Goal: Entertainment & Leisure: Consume media (video, audio)

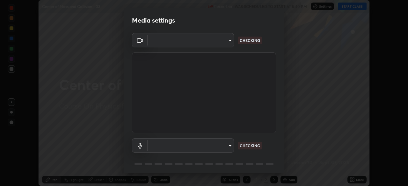
scroll to position [23, 0]
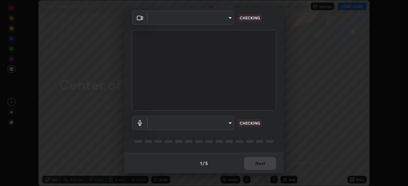
type input "1170694498857cb11788a0b7ae79d5cf1e08a6c331eb8d7031f90166f8fae325"
type input "communications"
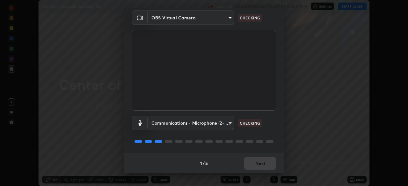
click at [259, 162] on div "1 / 5 Next" at bounding box center [203, 163] width 159 height 20
click at [258, 162] on div "1 / 5 Next" at bounding box center [203, 163] width 159 height 20
click at [256, 162] on div "1 / 5 Next" at bounding box center [203, 163] width 159 height 20
click at [255, 163] on div "1 / 5 Next" at bounding box center [203, 163] width 159 height 20
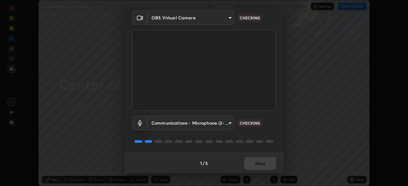
click at [254, 163] on div "1 / 5 Next" at bounding box center [203, 163] width 159 height 20
click at [255, 164] on div "1 / 5 Next" at bounding box center [203, 163] width 159 height 20
click at [257, 165] on div "1 / 5 Next" at bounding box center [203, 163] width 159 height 20
click at [261, 165] on div "1 / 5 Next" at bounding box center [203, 163] width 159 height 20
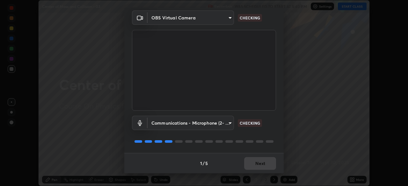
click at [260, 165] on div "1 / 5 Next" at bounding box center [203, 163] width 159 height 20
click at [254, 166] on div "1 / 5 Next" at bounding box center [203, 163] width 159 height 20
click at [259, 165] on div "1 / 5 Next" at bounding box center [203, 163] width 159 height 20
click at [256, 165] on div "1 / 5 Next" at bounding box center [203, 163] width 159 height 20
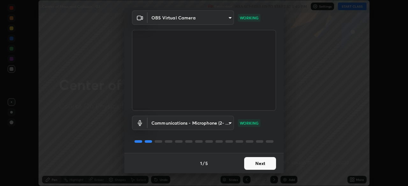
click at [259, 164] on button "Next" at bounding box center [260, 163] width 32 height 13
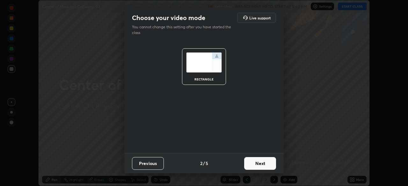
scroll to position [0, 0]
click at [259, 164] on button "Next" at bounding box center [260, 163] width 32 height 13
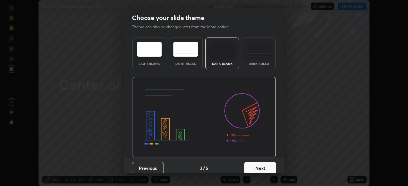
click at [260, 167] on button "Next" at bounding box center [260, 168] width 32 height 13
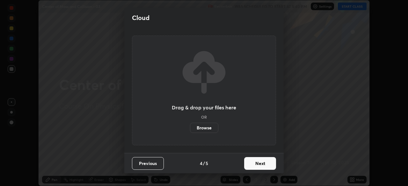
click at [262, 167] on button "Next" at bounding box center [260, 163] width 32 height 13
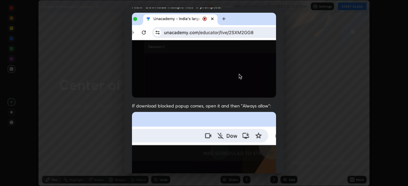
click at [241, 149] on img at bounding box center [204, 181] width 144 height 139
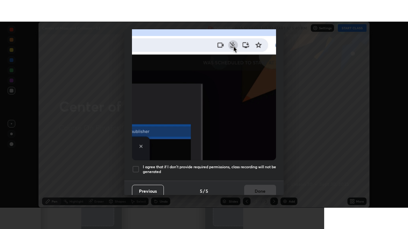
scroll to position [152, 0]
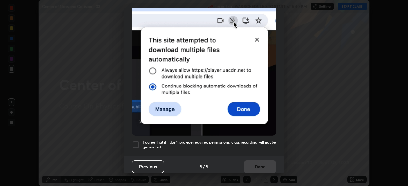
click at [243, 142] on h5 "I agree that if I don't provide required permissions, class recording will not …" at bounding box center [209, 145] width 133 height 10
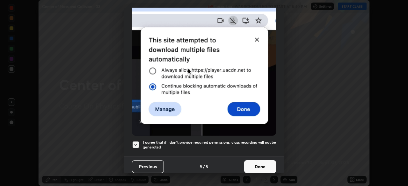
click at [255, 165] on button "Done" at bounding box center [260, 166] width 32 height 13
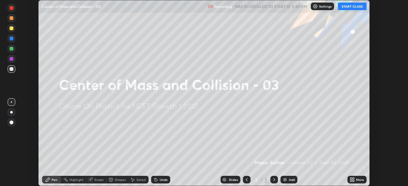
click at [355, 179] on div "More" at bounding box center [356, 180] width 19 height 8
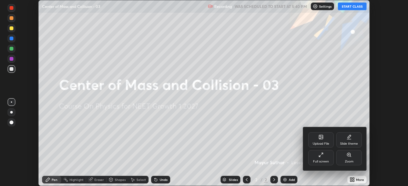
click at [320, 158] on div "Full screen" at bounding box center [320, 157] width 25 height 15
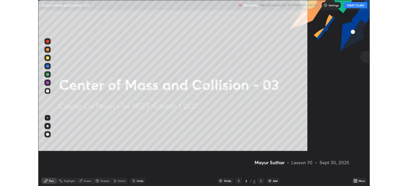
scroll to position [229, 408]
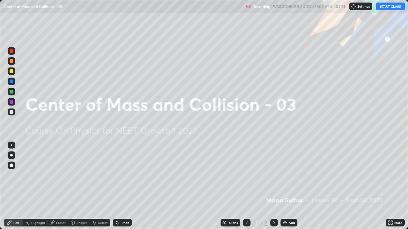
click at [381, 9] on button "START CLASS" at bounding box center [390, 7] width 29 height 8
click at [14, 167] on div at bounding box center [12, 166] width 8 height 8
click at [282, 186] on img at bounding box center [284, 222] width 5 height 5
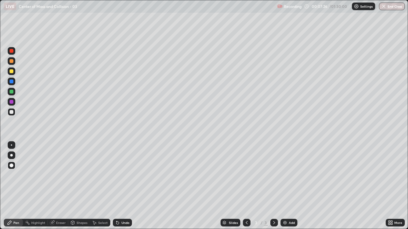
click at [12, 95] on div at bounding box center [12, 92] width 8 height 8
click at [120, 186] on div "Undo" at bounding box center [122, 223] width 19 height 8
click at [12, 71] on div at bounding box center [12, 71] width 4 height 4
click at [11, 53] on div at bounding box center [12, 51] width 4 height 4
click at [288, 186] on div "Add" at bounding box center [291, 222] width 6 height 3
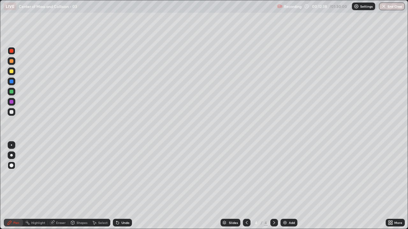
click at [13, 72] on div at bounding box center [12, 71] width 4 height 4
click at [119, 186] on div "Undo" at bounding box center [122, 223] width 19 height 8
click at [120, 186] on div "Undo" at bounding box center [122, 223] width 19 height 8
click at [121, 186] on div "Undo" at bounding box center [125, 222] width 8 height 3
click at [124, 186] on div "Undo" at bounding box center [125, 222] width 8 height 3
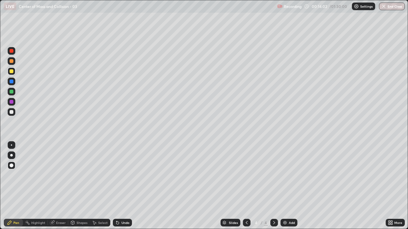
click at [123, 186] on div "Undo" at bounding box center [122, 223] width 19 height 8
click at [122, 186] on div "Undo" at bounding box center [125, 222] width 8 height 3
click at [121, 186] on div "Undo" at bounding box center [125, 222] width 8 height 3
click at [122, 186] on div "Undo" at bounding box center [125, 222] width 8 height 3
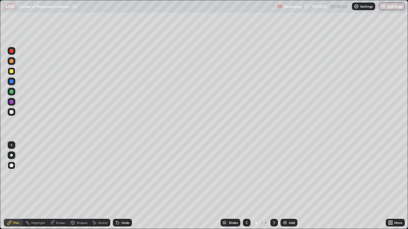
click at [118, 186] on icon at bounding box center [117, 222] width 5 height 5
click at [119, 186] on div "Undo" at bounding box center [122, 223] width 19 height 8
click at [60, 186] on div "Eraser" at bounding box center [61, 222] width 10 height 3
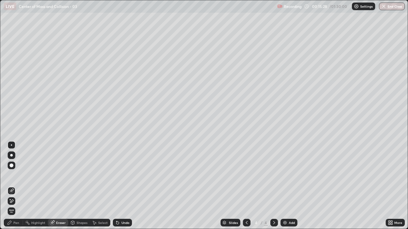
click at [15, 186] on div "Pen" at bounding box center [16, 222] width 6 height 3
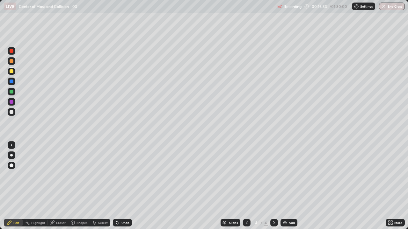
click at [125, 186] on div "Undo" at bounding box center [125, 222] width 8 height 3
click at [124, 186] on div "Undo" at bounding box center [125, 222] width 8 height 3
click at [11, 49] on div at bounding box center [12, 51] width 4 height 4
click at [285, 186] on img at bounding box center [284, 222] width 5 height 5
click at [249, 186] on div at bounding box center [247, 223] width 8 height 8
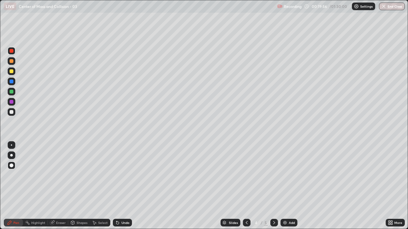
click at [276, 186] on div at bounding box center [274, 223] width 8 height 8
click at [246, 186] on icon at bounding box center [246, 222] width 5 height 5
click at [57, 186] on div "Eraser" at bounding box center [58, 223] width 20 height 8
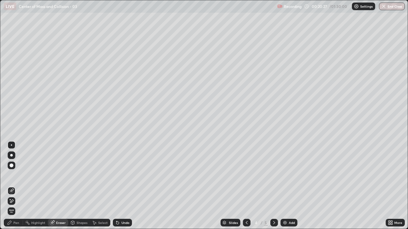
click at [13, 186] on icon at bounding box center [11, 201] width 5 height 5
click at [14, 186] on div "Pen" at bounding box center [13, 223] width 19 height 8
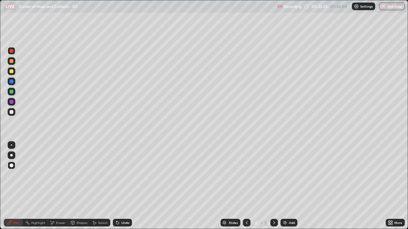
click at [11, 74] on div at bounding box center [12, 71] width 8 height 8
click at [270, 186] on div at bounding box center [274, 223] width 8 height 8
click at [12, 93] on div at bounding box center [12, 92] width 4 height 4
click at [14, 102] on div at bounding box center [12, 102] width 8 height 8
click at [246, 186] on icon at bounding box center [246, 222] width 5 height 5
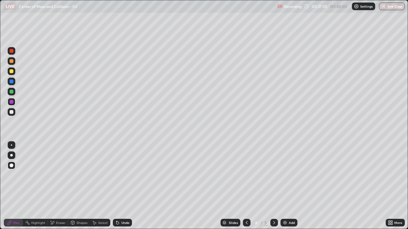
click at [246, 186] on icon at bounding box center [246, 222] width 5 height 5
click at [273, 186] on div at bounding box center [274, 223] width 8 height 8
click at [273, 186] on icon at bounding box center [273, 222] width 5 height 5
click at [121, 186] on div "Undo" at bounding box center [125, 222] width 8 height 3
click at [124, 186] on div "Undo" at bounding box center [125, 222] width 8 height 3
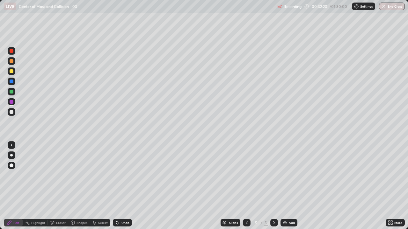
click at [122, 186] on div "Undo" at bounding box center [125, 222] width 8 height 3
click at [121, 186] on div "Undo" at bounding box center [125, 222] width 8 height 3
click at [117, 186] on icon at bounding box center [117, 223] width 3 height 3
click at [116, 186] on icon at bounding box center [117, 223] width 3 height 3
click at [113, 186] on div "Undo" at bounding box center [122, 223] width 19 height 8
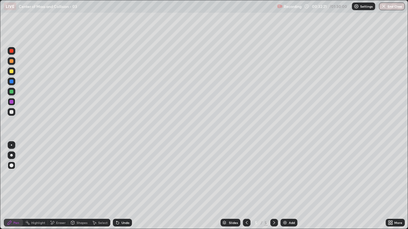
click at [116, 186] on icon at bounding box center [117, 223] width 3 height 3
click at [116, 186] on icon at bounding box center [116, 222] width 1 height 1
click at [116, 186] on icon at bounding box center [117, 223] width 3 height 3
click at [117, 186] on icon at bounding box center [117, 223] width 3 height 3
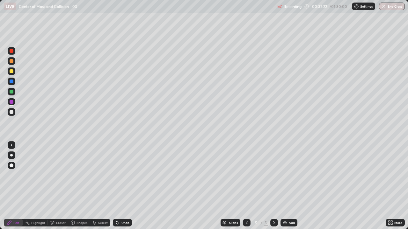
click at [118, 186] on icon at bounding box center [117, 222] width 5 height 5
click at [285, 186] on img at bounding box center [284, 222] width 5 height 5
click at [10, 113] on div at bounding box center [12, 112] width 4 height 4
click at [11, 112] on div at bounding box center [12, 112] width 4 height 4
click at [248, 186] on div at bounding box center [247, 223] width 8 height 8
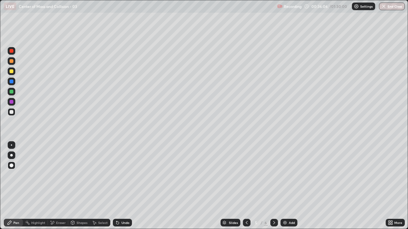
click at [289, 186] on div "Add" at bounding box center [291, 222] width 6 height 3
click at [246, 186] on icon at bounding box center [246, 222] width 5 height 5
click at [275, 186] on icon at bounding box center [273, 222] width 5 height 5
click at [273, 186] on icon at bounding box center [273, 222] width 5 height 5
click at [284, 186] on img at bounding box center [284, 222] width 5 height 5
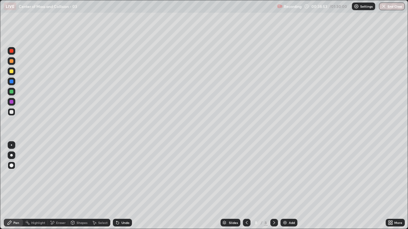
click at [11, 113] on div at bounding box center [12, 112] width 4 height 4
click at [12, 100] on div at bounding box center [12, 102] width 4 height 4
click at [12, 52] on div at bounding box center [12, 51] width 4 height 4
click at [11, 69] on div at bounding box center [12, 71] width 8 height 8
click at [246, 186] on icon at bounding box center [246, 222] width 5 height 5
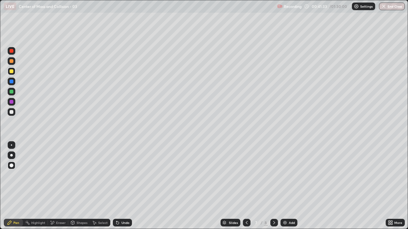
click at [273, 186] on icon at bounding box center [273, 222] width 5 height 5
click at [13, 115] on div at bounding box center [12, 112] width 8 height 8
click at [273, 186] on icon at bounding box center [273, 222] width 5 height 5
click at [286, 186] on img at bounding box center [284, 222] width 5 height 5
click at [12, 112] on div at bounding box center [12, 112] width 4 height 4
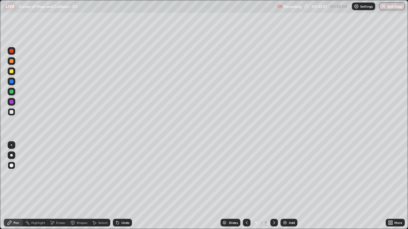
click at [123, 186] on div "Undo" at bounding box center [122, 223] width 19 height 8
click at [123, 186] on div "Undo" at bounding box center [125, 222] width 8 height 3
click at [60, 186] on div "Eraser" at bounding box center [58, 223] width 20 height 8
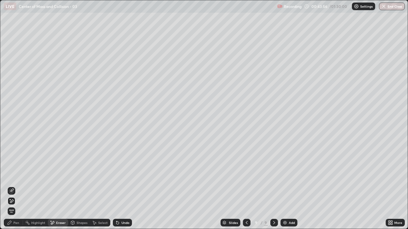
click at [18, 186] on div "Pen" at bounding box center [16, 222] width 6 height 3
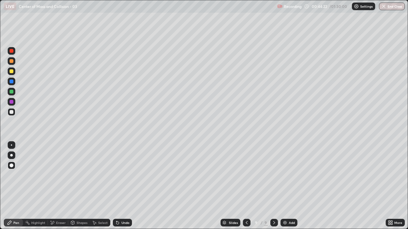
click at [12, 72] on div at bounding box center [12, 71] width 4 height 4
click at [12, 102] on div at bounding box center [12, 102] width 4 height 4
click at [119, 186] on div "Undo" at bounding box center [122, 223] width 19 height 8
click at [121, 186] on div "Undo" at bounding box center [125, 222] width 8 height 3
click at [120, 186] on div "Undo" at bounding box center [122, 223] width 19 height 8
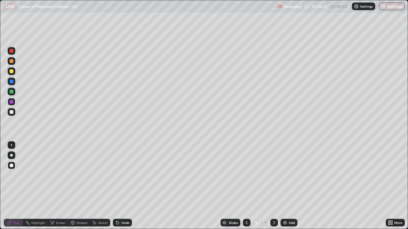
click at [121, 186] on div "Undo" at bounding box center [122, 223] width 19 height 8
click at [122, 186] on div "Undo" at bounding box center [122, 223] width 19 height 8
click at [14, 73] on div at bounding box center [12, 71] width 8 height 8
click at [120, 186] on div "Undo" at bounding box center [122, 223] width 19 height 8
click at [122, 186] on div "Undo" at bounding box center [122, 223] width 19 height 8
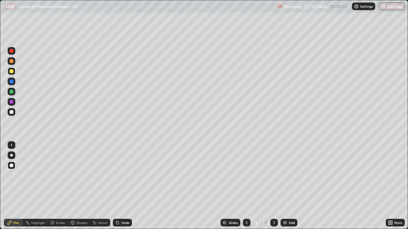
click at [286, 186] on img at bounding box center [284, 222] width 5 height 5
click at [246, 186] on icon at bounding box center [246, 222] width 5 height 5
click at [273, 186] on icon at bounding box center [274, 222] width 2 height 3
click at [12, 113] on div at bounding box center [12, 112] width 4 height 4
click at [13, 93] on div at bounding box center [12, 92] width 8 height 8
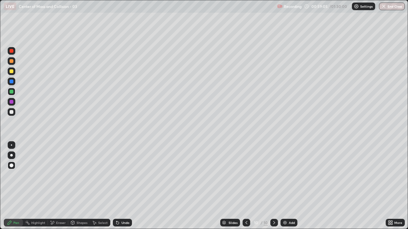
click at [282, 186] on img at bounding box center [284, 222] width 5 height 5
click at [12, 93] on div at bounding box center [12, 92] width 4 height 4
click at [12, 102] on div at bounding box center [12, 102] width 4 height 4
click at [12, 112] on div at bounding box center [12, 112] width 4 height 4
click at [390, 186] on p "Undo" at bounding box center [394, 215] width 10 height 5
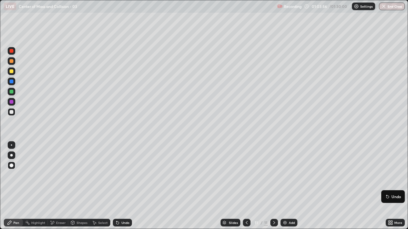
click at [392, 186] on button "Undo" at bounding box center [392, 197] width 18 height 8
click at [13, 113] on div at bounding box center [12, 112] width 4 height 4
click at [281, 186] on div "Add" at bounding box center [288, 223] width 17 height 8
click at [12, 110] on div at bounding box center [12, 112] width 4 height 4
click at [14, 92] on div at bounding box center [12, 92] width 8 height 8
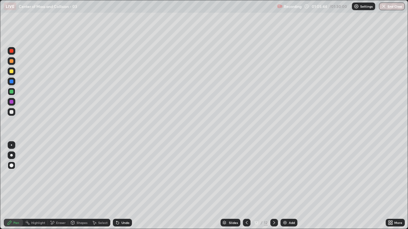
click at [117, 186] on icon at bounding box center [117, 223] width 3 height 3
click at [13, 91] on div at bounding box center [12, 92] width 4 height 4
click at [60, 186] on div "Eraser" at bounding box center [61, 222] width 10 height 3
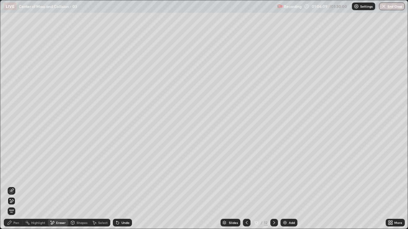
click at [15, 186] on div "Pen" at bounding box center [13, 223] width 19 height 8
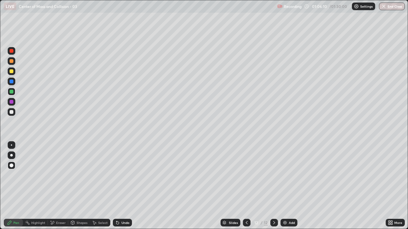
click at [12, 92] on div at bounding box center [12, 92] width 4 height 4
click at [58, 186] on div "Eraser" at bounding box center [61, 222] width 10 height 3
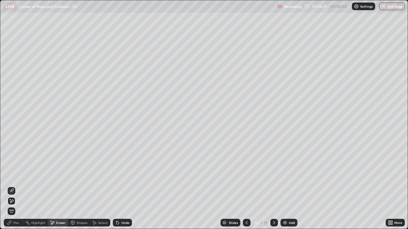
click at [123, 186] on div "Undo" at bounding box center [125, 222] width 8 height 3
click at [13, 186] on icon at bounding box center [12, 190] width 4 height 3
click at [15, 186] on div "Pen" at bounding box center [13, 223] width 19 height 8
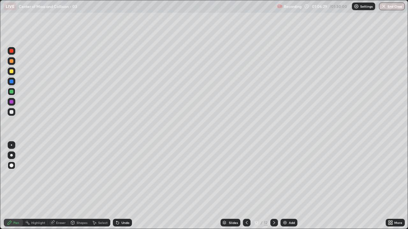
click at [11, 81] on div at bounding box center [12, 82] width 4 height 4
click at [55, 186] on div "Eraser" at bounding box center [58, 223] width 20 height 8
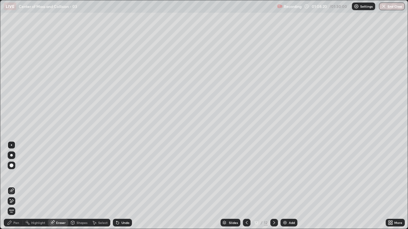
click at [13, 186] on icon at bounding box center [11, 201] width 5 height 5
click at [124, 186] on div "Undo" at bounding box center [125, 222] width 8 height 3
click at [125, 186] on div "Undo" at bounding box center [125, 222] width 8 height 3
click at [120, 186] on div "Undo" at bounding box center [122, 223] width 19 height 8
click at [122, 186] on div "Undo" at bounding box center [122, 223] width 19 height 8
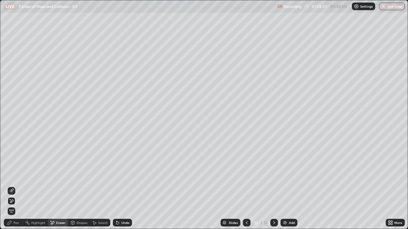
click at [122, 186] on div "Undo" at bounding box center [122, 223] width 19 height 8
click at [123, 186] on div "Undo" at bounding box center [122, 223] width 19 height 8
click at [126, 186] on div "Undo" at bounding box center [125, 222] width 8 height 3
click at [16, 186] on div "Pen" at bounding box center [13, 223] width 19 height 8
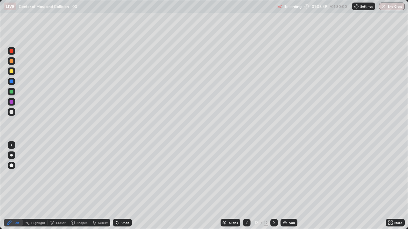
click at [11, 102] on div at bounding box center [12, 102] width 4 height 4
click at [12, 82] on div at bounding box center [12, 82] width 4 height 4
click at [125, 186] on div "Undo" at bounding box center [125, 222] width 8 height 3
click at [121, 186] on div "Undo" at bounding box center [125, 222] width 8 height 3
click at [58, 186] on div "Eraser" at bounding box center [61, 222] width 10 height 3
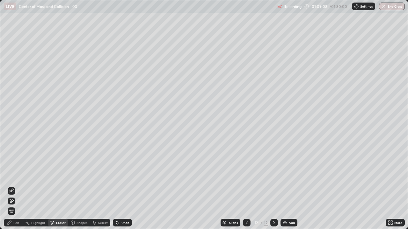
click at [18, 186] on div "Pen" at bounding box center [16, 222] width 6 height 3
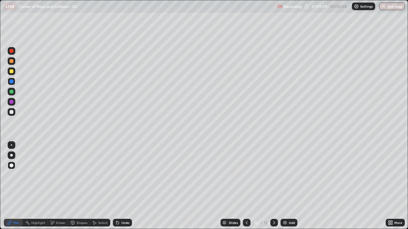
click at [12, 82] on div at bounding box center [12, 82] width 4 height 4
click at [11, 80] on div at bounding box center [12, 82] width 4 height 4
click at [12, 91] on div at bounding box center [12, 92] width 4 height 4
click at [11, 110] on div at bounding box center [12, 112] width 4 height 4
click at [289, 186] on div "Add" at bounding box center [288, 223] width 17 height 8
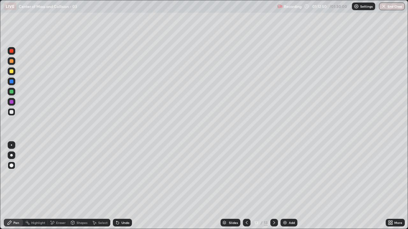
click at [246, 186] on icon at bounding box center [246, 222] width 5 height 5
click at [273, 186] on icon at bounding box center [273, 222] width 5 height 5
click at [11, 111] on div at bounding box center [12, 112] width 4 height 4
click at [118, 186] on icon at bounding box center [117, 222] width 5 height 5
click at [117, 186] on icon at bounding box center [117, 223] width 3 height 3
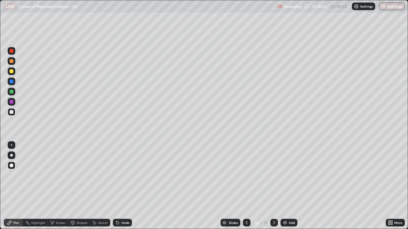
click at [13, 82] on div at bounding box center [12, 82] width 4 height 4
click at [118, 186] on icon at bounding box center [117, 222] width 5 height 5
click at [122, 186] on div "Undo" at bounding box center [125, 222] width 8 height 3
click at [121, 186] on div "Undo" at bounding box center [125, 222] width 8 height 3
click at [59, 186] on div "Eraser" at bounding box center [61, 222] width 10 height 3
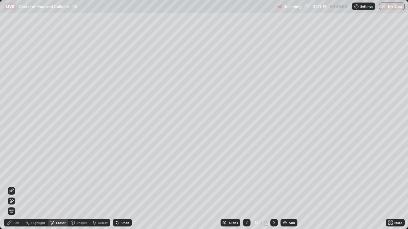
click at [15, 186] on div "Pen" at bounding box center [16, 222] width 6 height 3
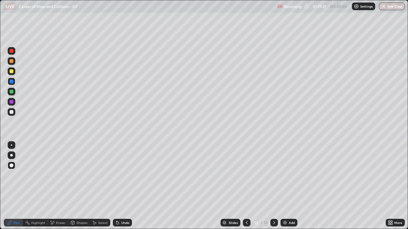
click at [60, 186] on div "Eraser" at bounding box center [58, 223] width 20 height 8
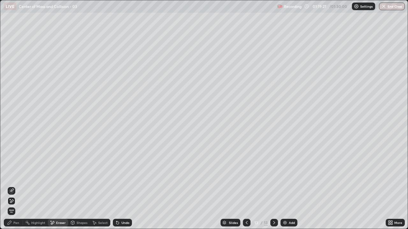
click at [16, 186] on div "Pen" at bounding box center [16, 222] width 6 height 3
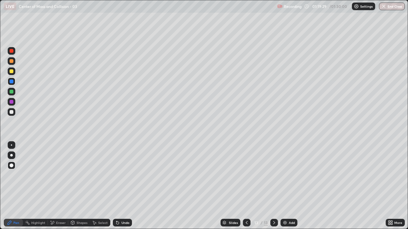
click at [60, 186] on div "Eraser" at bounding box center [61, 222] width 10 height 3
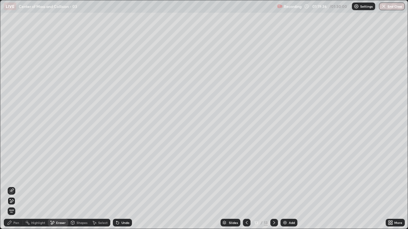
click at [14, 186] on div "Pen" at bounding box center [16, 222] width 6 height 3
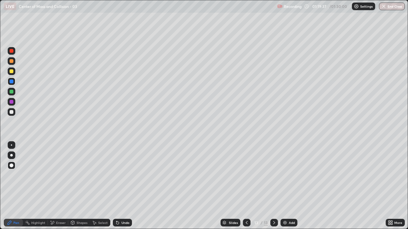
click at [12, 82] on div at bounding box center [12, 82] width 4 height 4
click at [118, 186] on icon at bounding box center [117, 222] width 5 height 5
click at [117, 186] on div "Undo" at bounding box center [122, 223] width 19 height 8
click at [13, 113] on div at bounding box center [12, 112] width 4 height 4
click at [12, 82] on div at bounding box center [12, 82] width 4 height 4
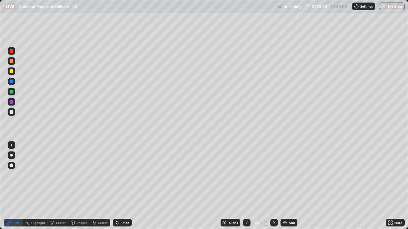
click at [58, 186] on div "Eraser" at bounding box center [61, 222] width 10 height 3
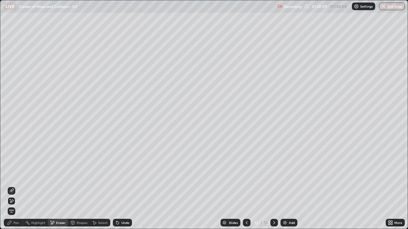
click at [15, 186] on div "Pen" at bounding box center [16, 222] width 6 height 3
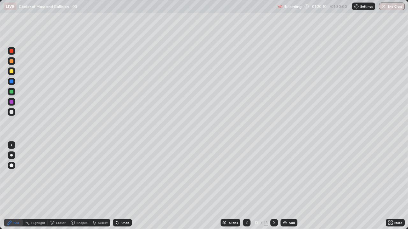
click at [13, 81] on div at bounding box center [12, 82] width 4 height 4
click at [383, 7] on img "button" at bounding box center [383, 6] width 5 height 5
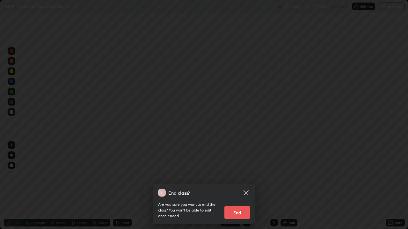
click at [232, 186] on button "End" at bounding box center [236, 212] width 25 height 13
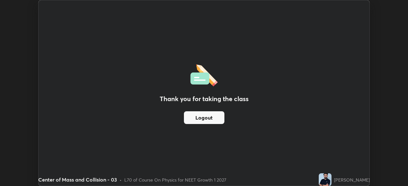
scroll to position [31651, 31429]
